Goal: Information Seeking & Learning: Learn about a topic

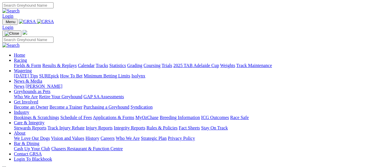
scroll to position [173, 0]
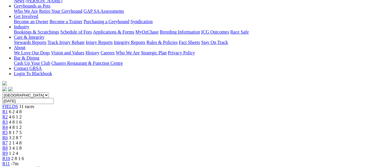
scroll to position [87, 0]
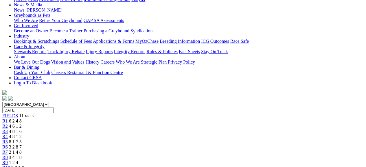
click at [22, 145] on span "3 2 8 7" at bounding box center [15, 147] width 13 height 5
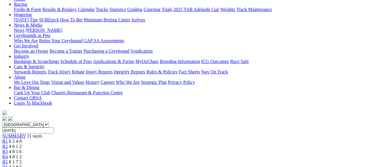
scroll to position [29, 0]
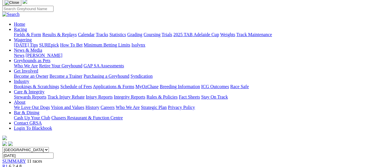
scroll to position [29, 0]
